Goal: Transaction & Acquisition: Purchase product/service

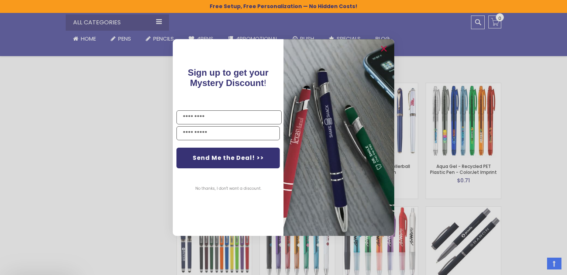
scroll to position [1144, 0]
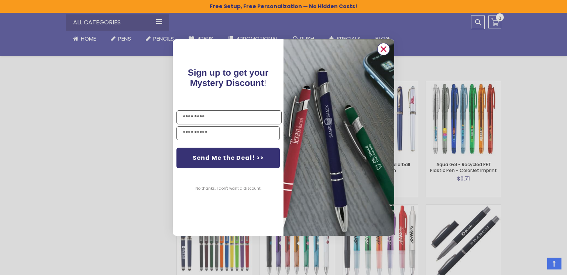
click at [382, 46] on circle "Close dialog" at bounding box center [383, 49] width 11 height 11
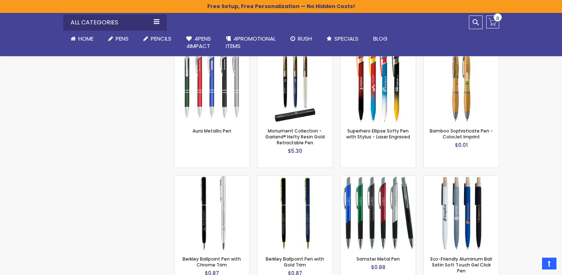
scroll to position [1994, 0]
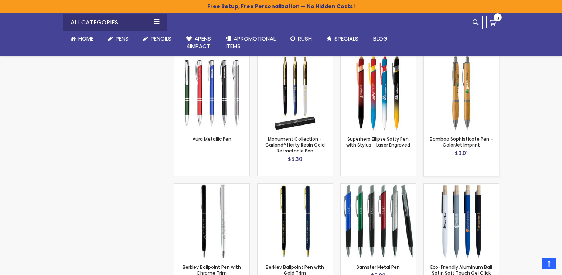
click at [450, 87] on img at bounding box center [460, 93] width 75 height 75
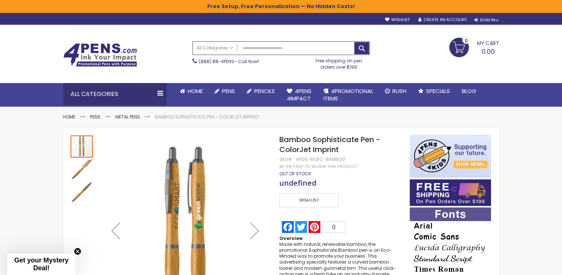
click at [214, 62] on link "(888) 88-4PENS" at bounding box center [216, 61] width 35 height 6
click at [229, 89] on span "Pens" at bounding box center [228, 91] width 13 height 8
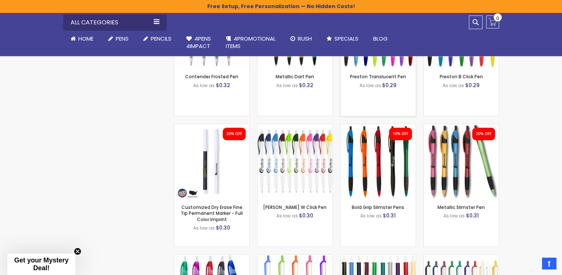
scroll to position [665, 0]
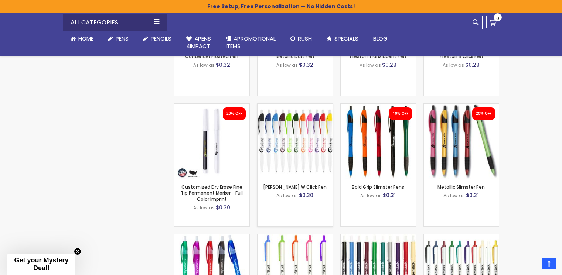
click at [303, 172] on div "- *** + Add to Cart" at bounding box center [294, 166] width 75 height 13
click at [290, 186] on link "Preston W Click Pen" at bounding box center [294, 187] width 63 height 6
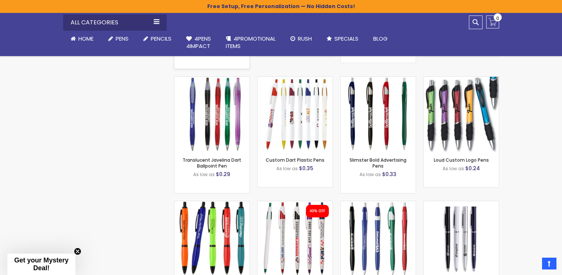
scroll to position [1218, 0]
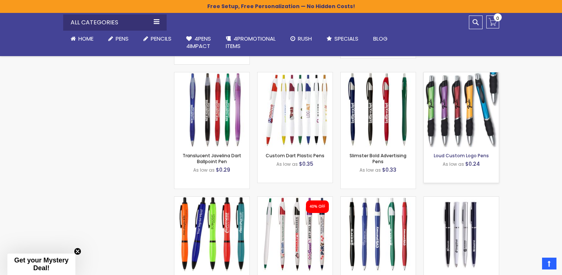
click at [461, 154] on link "Loud Custom Logo Pens" at bounding box center [460, 155] width 55 height 6
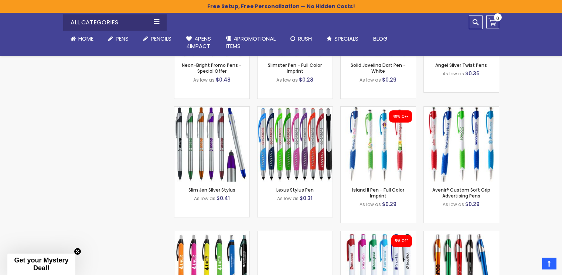
scroll to position [1440, 0]
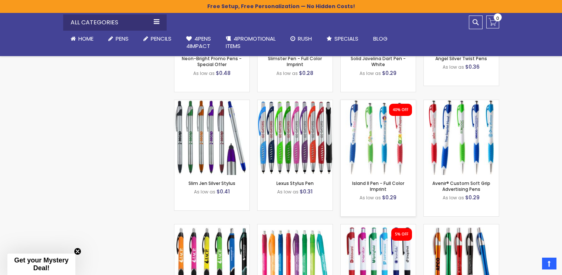
click at [380, 165] on div "- *** + Add to Cart" at bounding box center [377, 163] width 75 height 13
click at [391, 185] on link "Island II Pen - Full Color Imprint" at bounding box center [378, 186] width 52 height 12
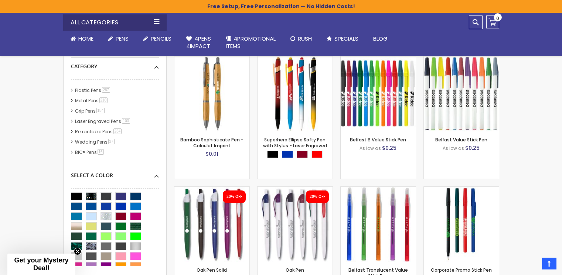
scroll to position [178, 0]
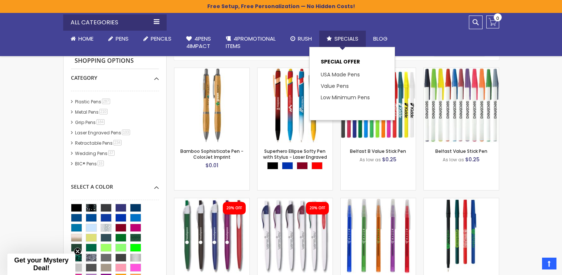
click at [357, 35] on span "Specials" at bounding box center [346, 39] width 24 height 8
